Goal: Find specific page/section: Find specific page/section

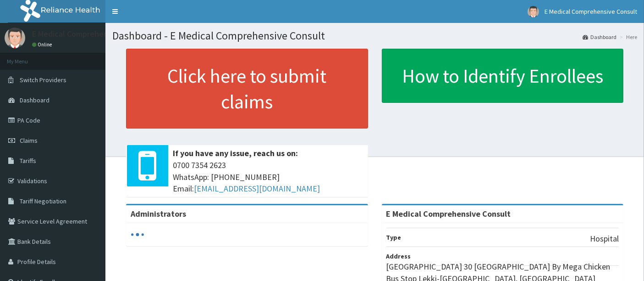
click at [38, 124] on link "PA Code" at bounding box center [52, 120] width 105 height 20
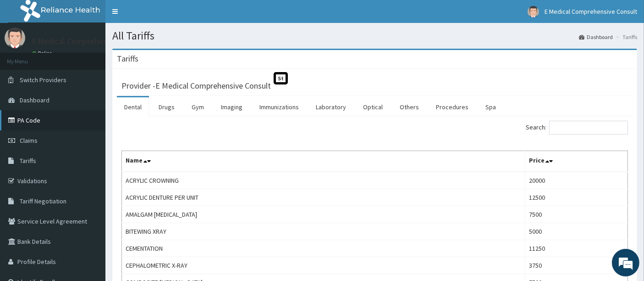
click at [36, 123] on link "PA Code" at bounding box center [52, 120] width 105 height 20
click at [51, 122] on link "PA Code" at bounding box center [52, 120] width 105 height 20
